Goal: Information Seeking & Learning: Learn about a topic

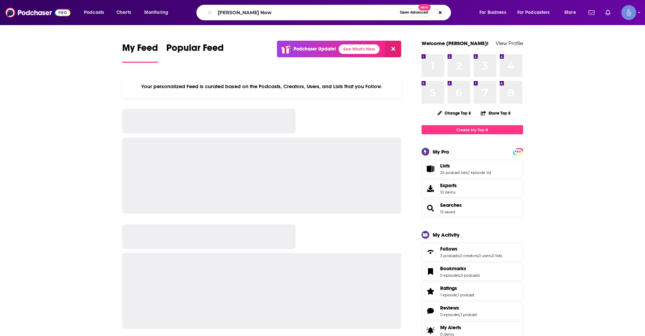
type input "[PERSON_NAME] Now"
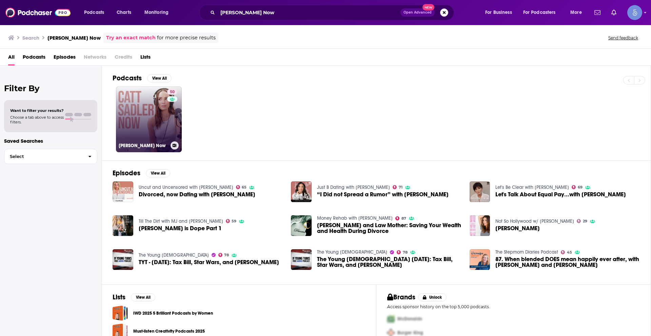
click at [162, 116] on link "50 [PERSON_NAME] Now" at bounding box center [149, 119] width 66 height 66
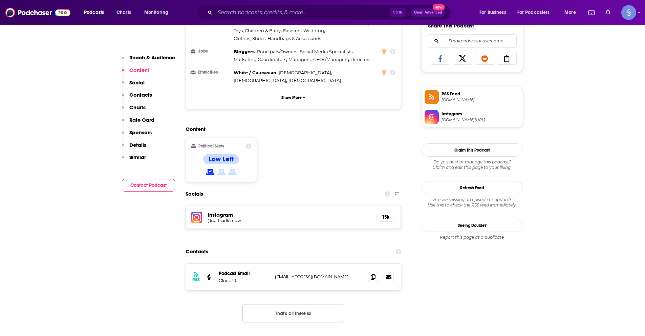
scroll to position [440, 0]
